Goal: Task Accomplishment & Management: Manage account settings

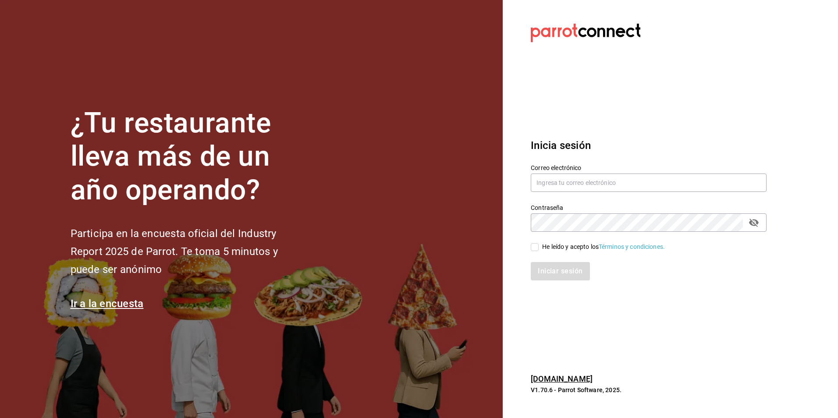
click at [559, 164] on label "Correo electrónico" at bounding box center [649, 167] width 236 height 6
click at [559, 185] on input "text" at bounding box center [649, 183] width 236 height 18
type input "[EMAIL_ADDRESS][DOMAIN_NAME]"
click at [535, 249] on input "He leído y acepto los Términos y condiciones." at bounding box center [535, 247] width 8 height 8
checkbox input "true"
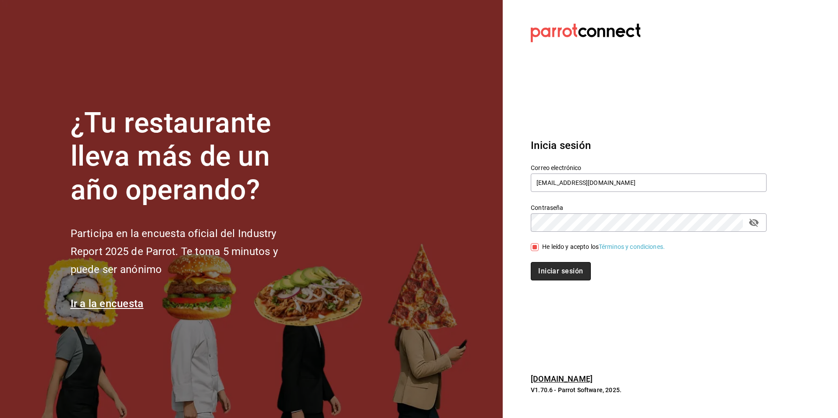
click at [563, 271] on button "Iniciar sesión" at bounding box center [561, 271] width 60 height 18
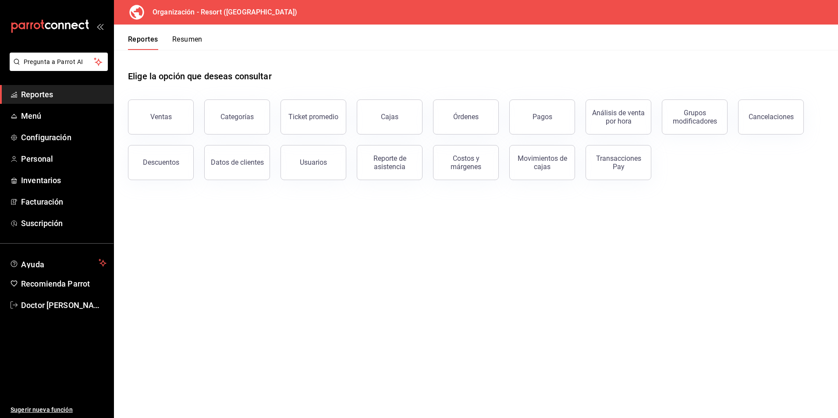
click at [288, 295] on main "Elige la opción que deseas consultar Ventas Categorías Ticket promedio Cajas Ór…" at bounding box center [476, 234] width 724 height 368
click at [43, 136] on span "Configuración" at bounding box center [63, 138] width 85 height 12
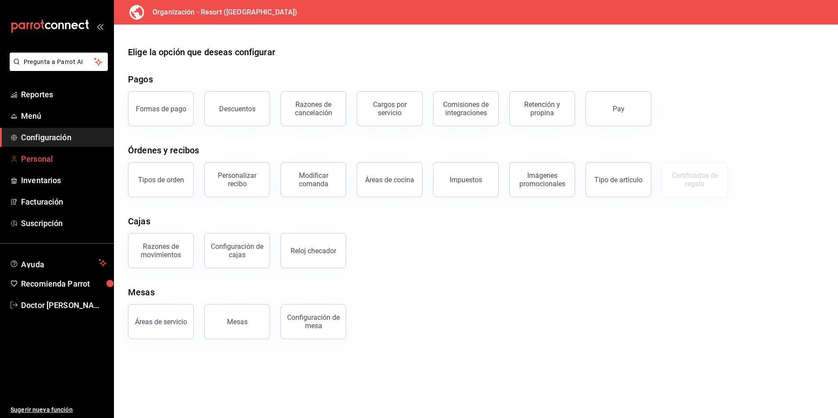
click at [39, 156] on span "Personal" at bounding box center [63, 159] width 85 height 12
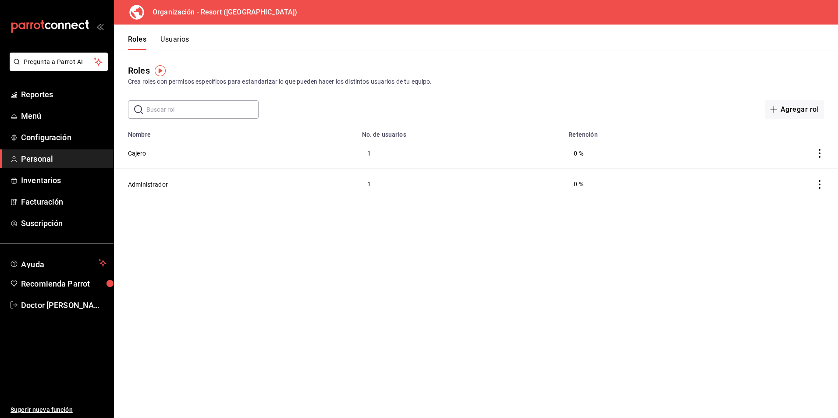
click at [184, 39] on button "Usuarios" at bounding box center [174, 42] width 29 height 15
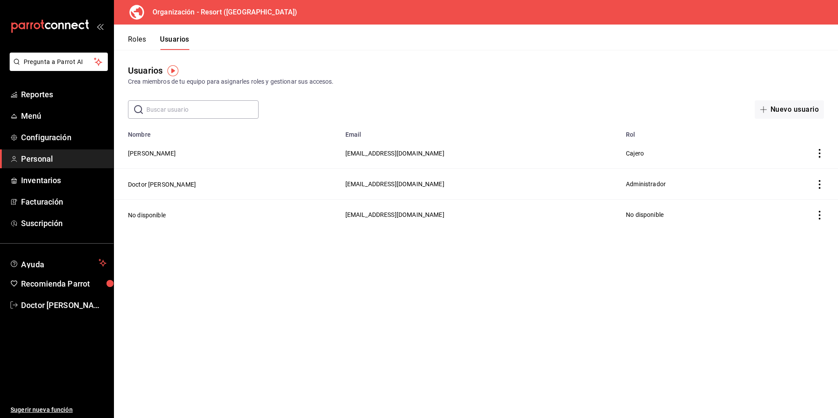
click at [820, 153] on icon "actions" at bounding box center [820, 153] width 9 height 9
click at [621, 337] on div at bounding box center [419, 209] width 838 height 418
click at [28, 115] on span "Menú" at bounding box center [63, 116] width 85 height 12
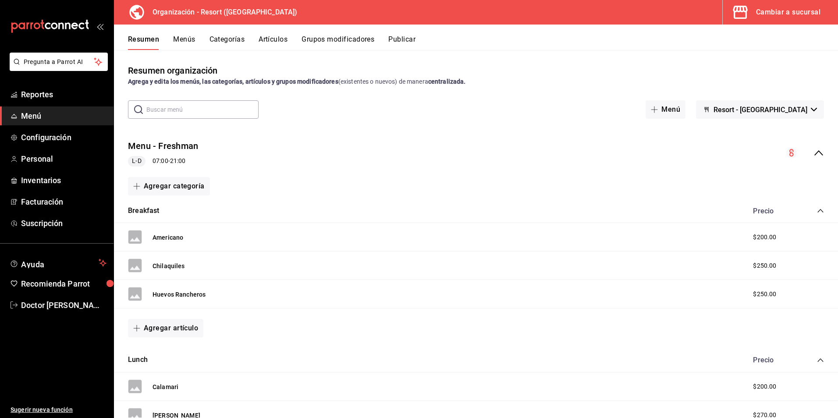
scroll to position [44, 0]
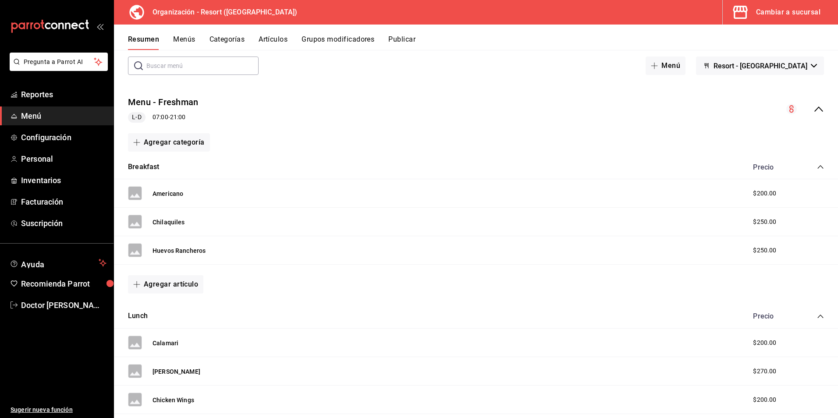
click at [31, 116] on span "Menú" at bounding box center [63, 116] width 85 height 12
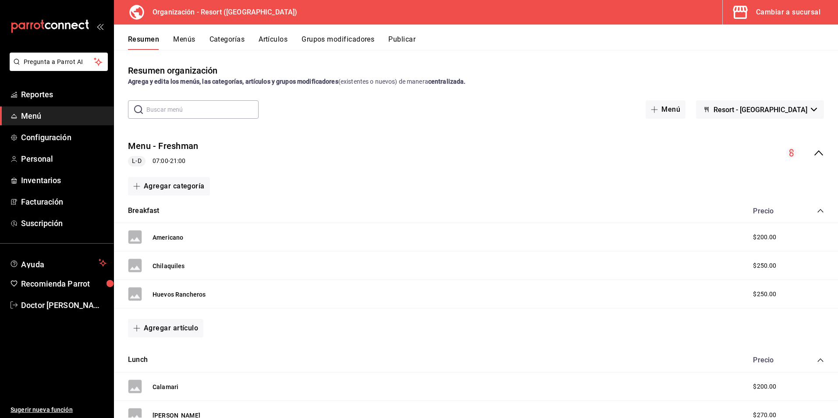
click at [349, 43] on button "Grupos modificadores" at bounding box center [338, 42] width 73 height 15
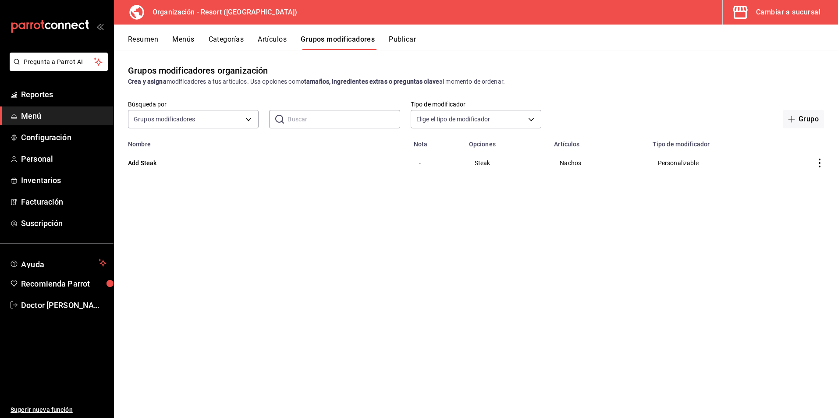
click at [30, 114] on span "Menú" at bounding box center [63, 116] width 85 height 12
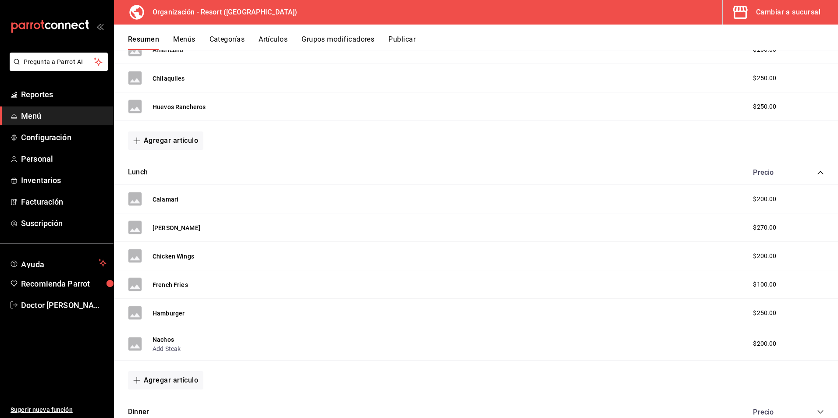
scroll to position [220, 0]
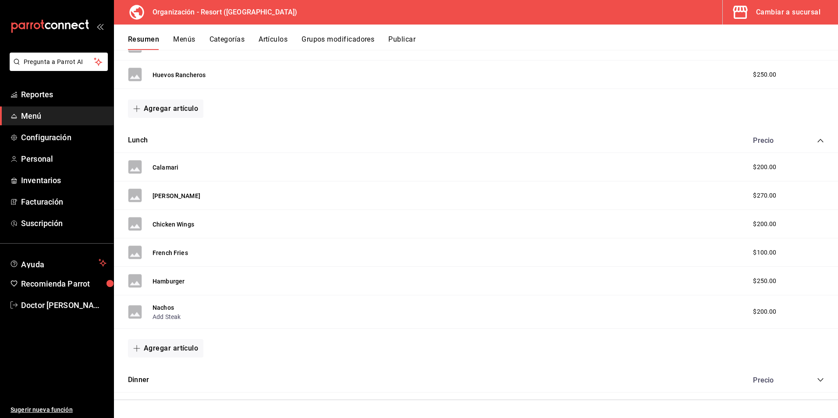
click at [817, 378] on icon "collapse-category-row" at bounding box center [820, 380] width 7 height 7
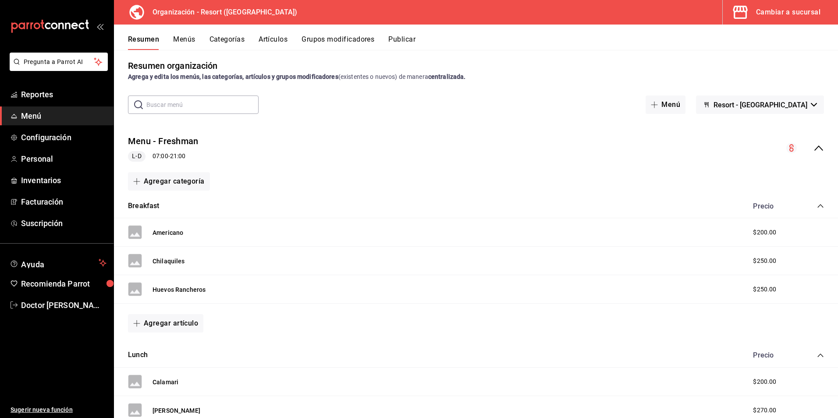
scroll to position [0, 0]
